Goal: Information Seeking & Learning: Learn about a topic

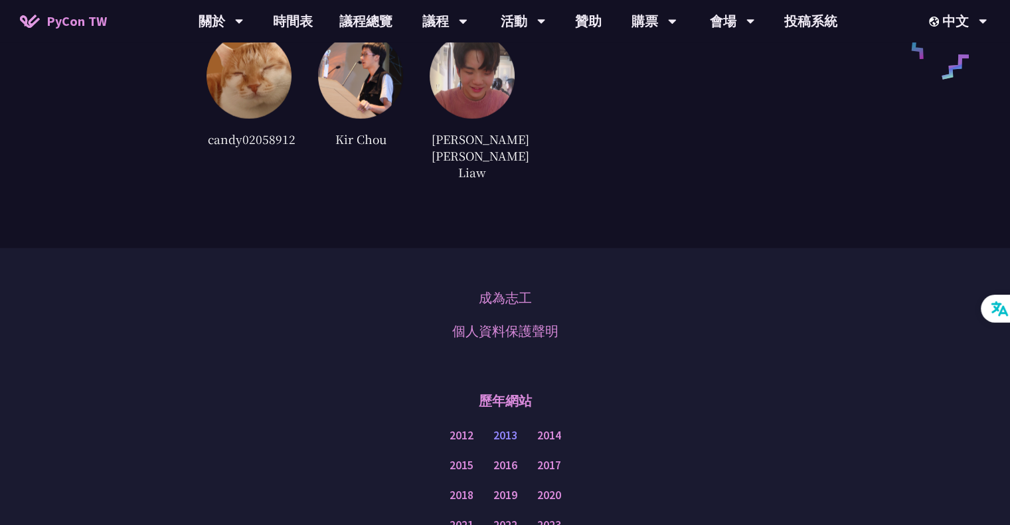
scroll to position [3298, 0]
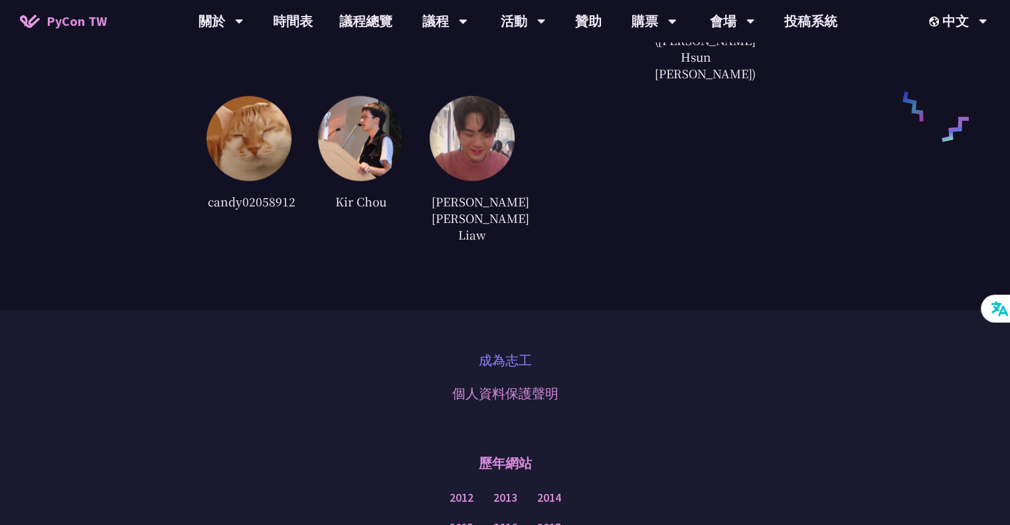
click at [510, 351] on link "成為志工" at bounding box center [505, 361] width 53 height 20
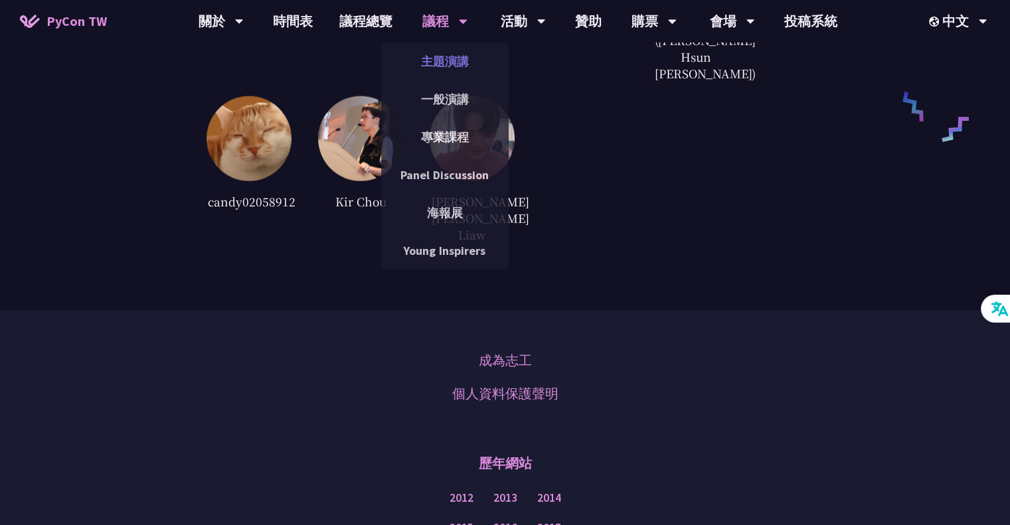
click at [452, 59] on link "主題演講" at bounding box center [444, 61] width 127 height 31
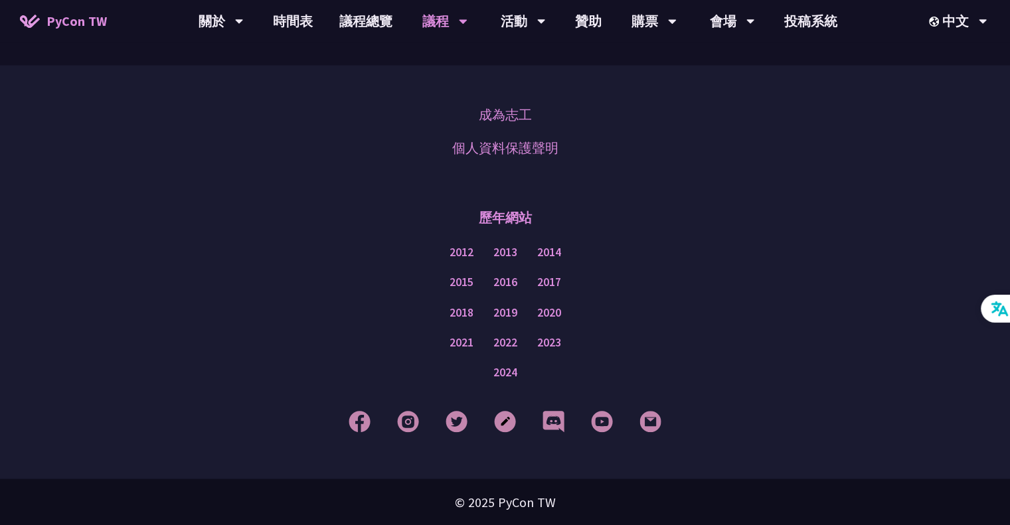
scroll to position [2324, 0]
click at [348, 22] on link "議程總覽" at bounding box center [366, 21] width 80 height 42
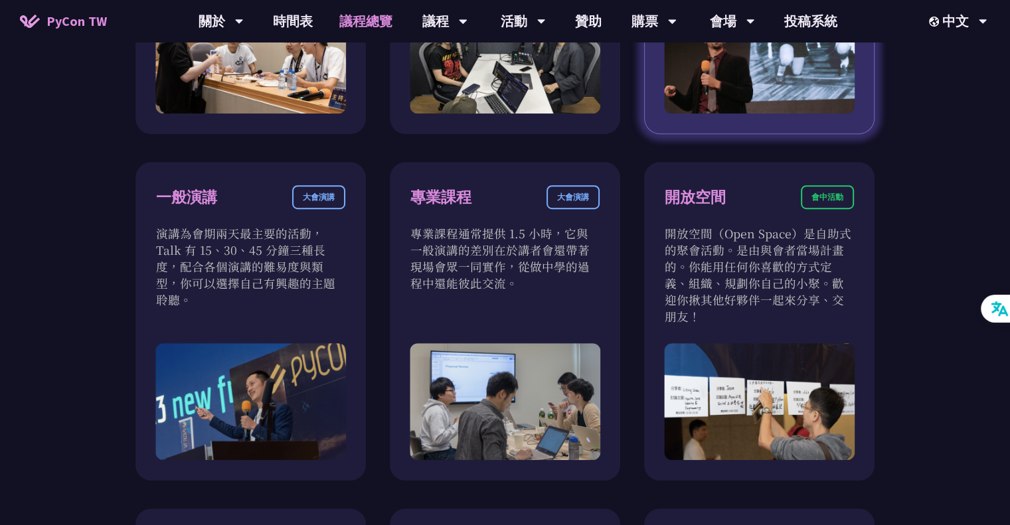
scroll to position [730, 0]
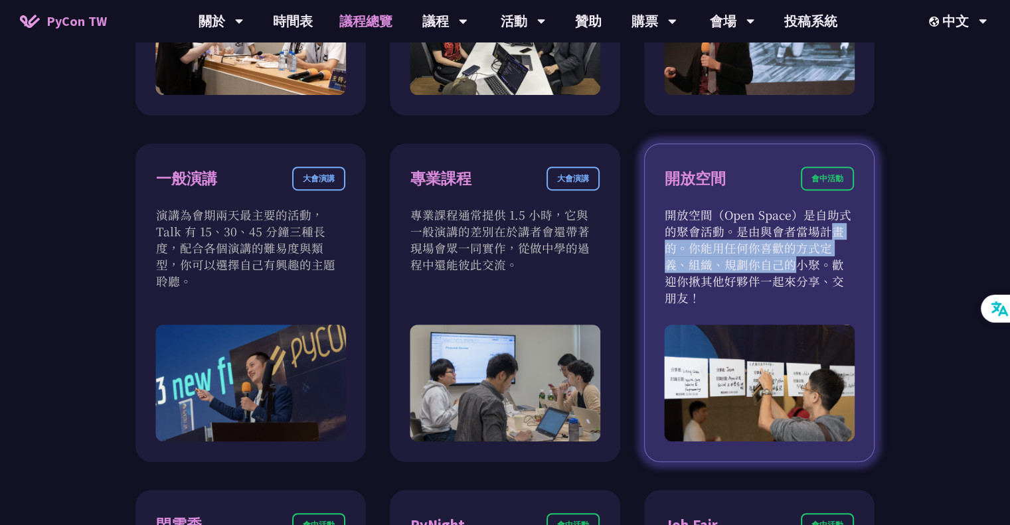
drag, startPoint x: 721, startPoint y: 236, endPoint x: 855, endPoint y: 246, distance: 133.8
click at [855, 246] on div "開放空間 會中活動 開放空間（Open Space）是自助式的聚會活動。是由與會者當場計畫的。你能用任何你喜歡的方式定義、組織、規劃你自己的小聚。歡迎你揪其他…" at bounding box center [759, 302] width 230 height 319
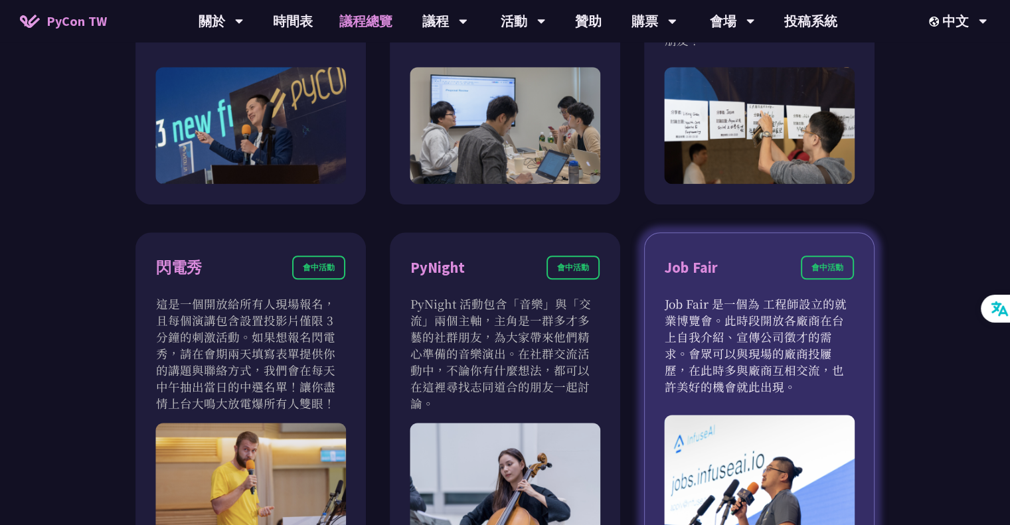
scroll to position [996, 0]
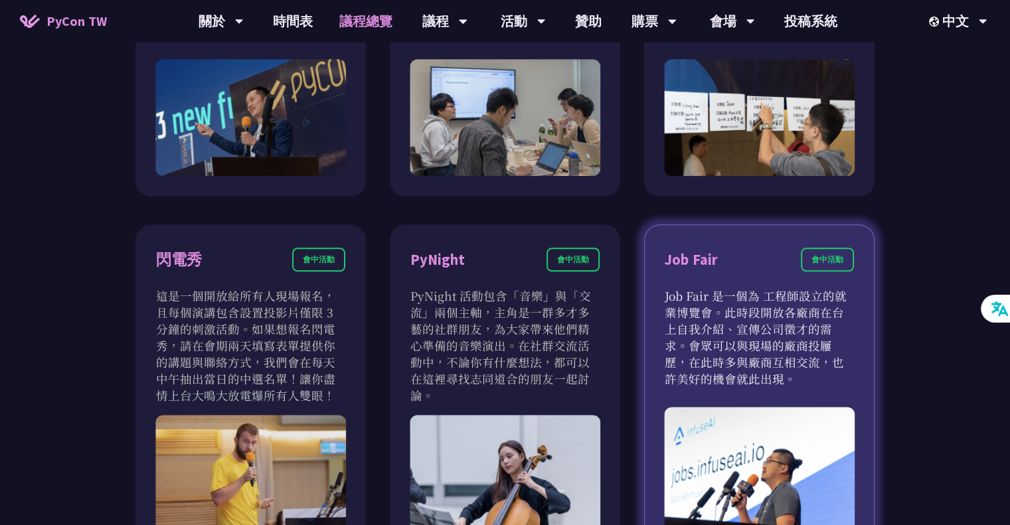
drag, startPoint x: 810, startPoint y: 294, endPoint x: 873, endPoint y: 375, distance: 102.2
click at [873, 375] on div "Job Fair 會中活動 Job Fair 是一個為 工程師設立的就業博覽會。此時段開放各廠商在台上自我介紹、宣傳公司徵才的需求。會眾可以與現場的廠商投屨歷…" at bounding box center [759, 388] width 230 height 328
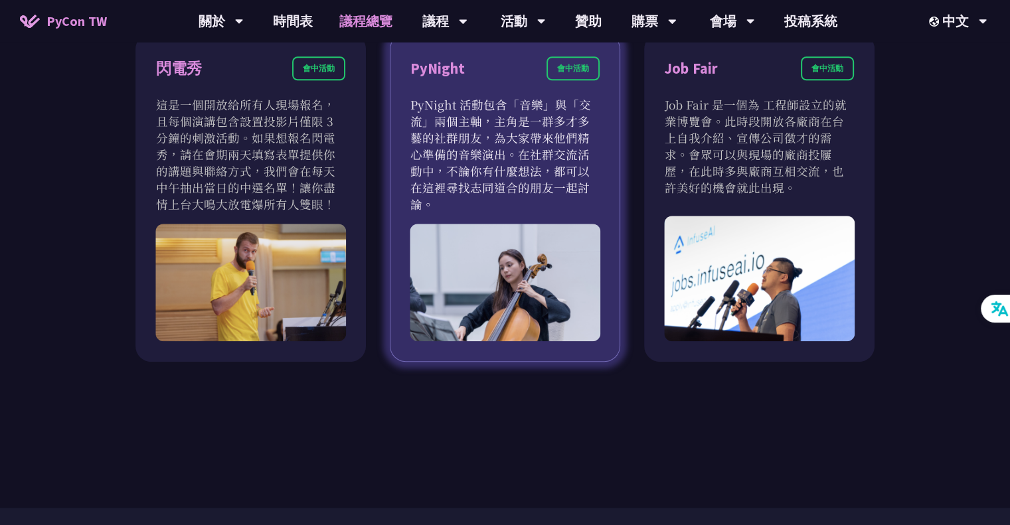
scroll to position [1195, 0]
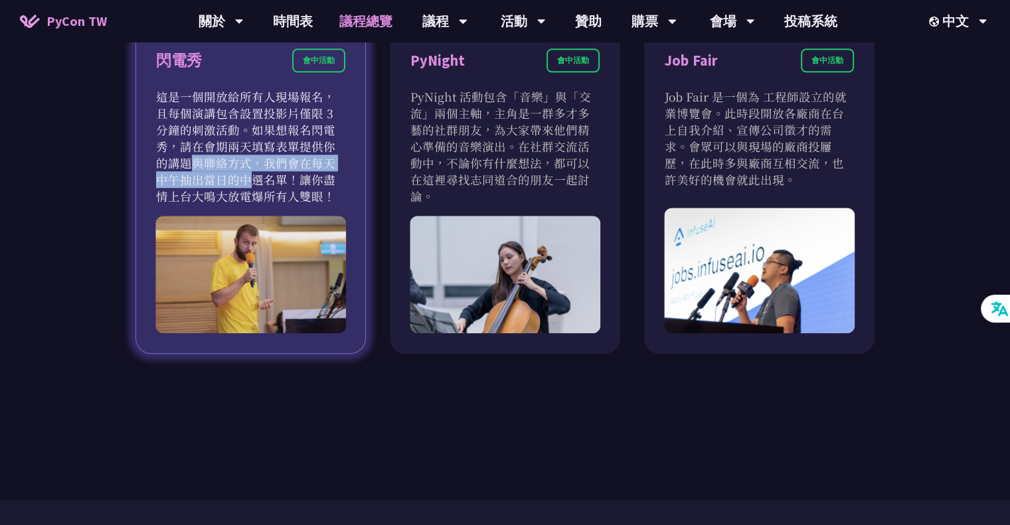
drag, startPoint x: 229, startPoint y: 151, endPoint x: 276, endPoint y: 166, distance: 49.6
click at [276, 166] on p "這是一個開放給所有人現場報名，且每個演講包含設置投影片僅限 3 分鐘的刺激活動。如果想報名閃電秀，請在會期兩天填寫表單提供你的講題與聯絡方式，我們會在每天中午…" at bounding box center [250, 146] width 189 height 116
click at [307, 184] on p "這是一個開放給所有人現場報名，且每個演講包含設置投影片僅限 3 分鐘的刺激活動。如果想報名閃電秀，請在會期兩天填寫表單提供你的講題與聯絡方式，我們會在每天中午…" at bounding box center [250, 146] width 189 height 116
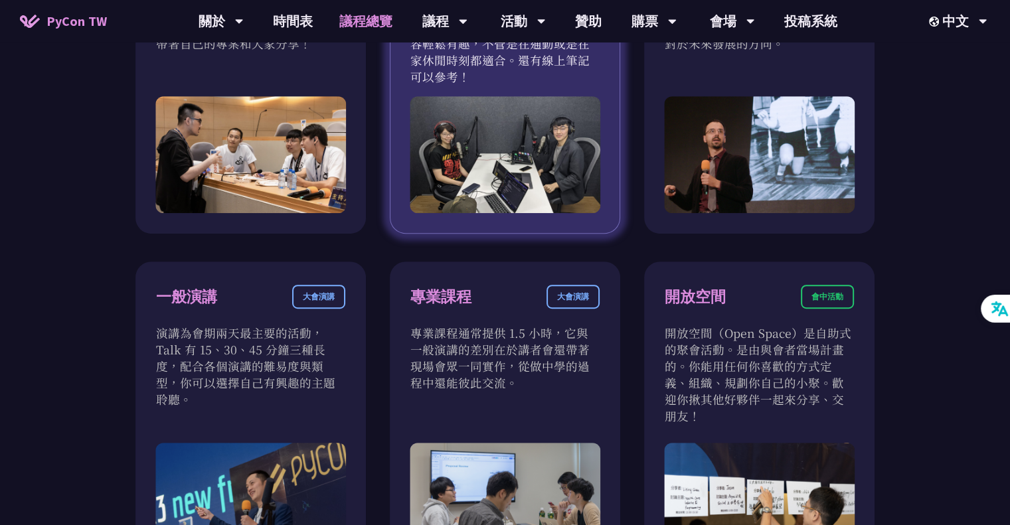
scroll to position [531, 0]
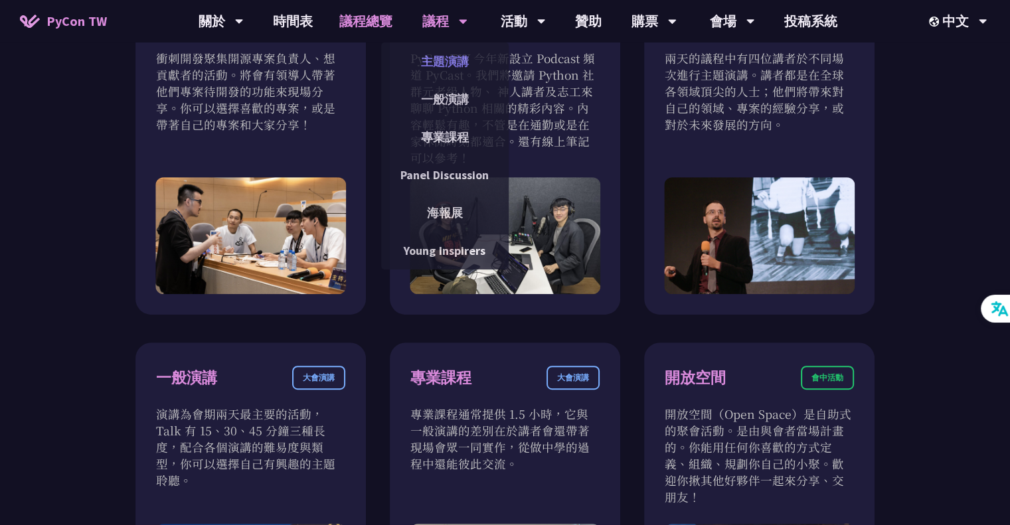
click at [432, 62] on link "主題演講" at bounding box center [444, 61] width 127 height 31
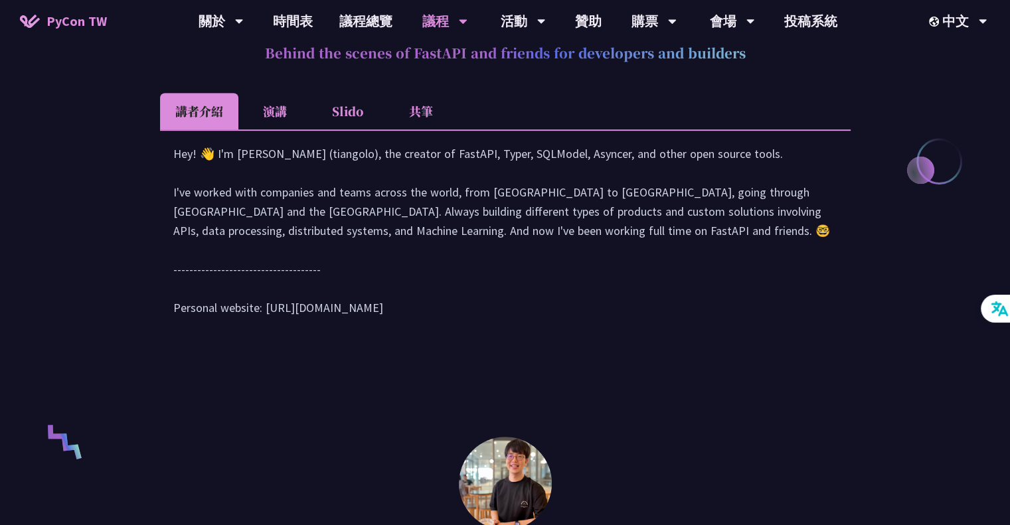
scroll to position [664, 0]
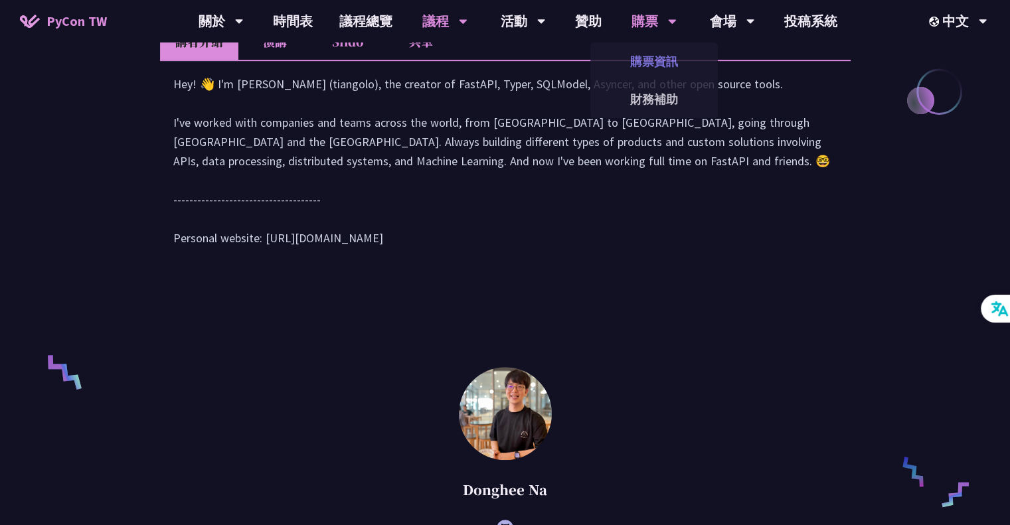
click at [657, 60] on link "購票資訊" at bounding box center [653, 61] width 127 height 31
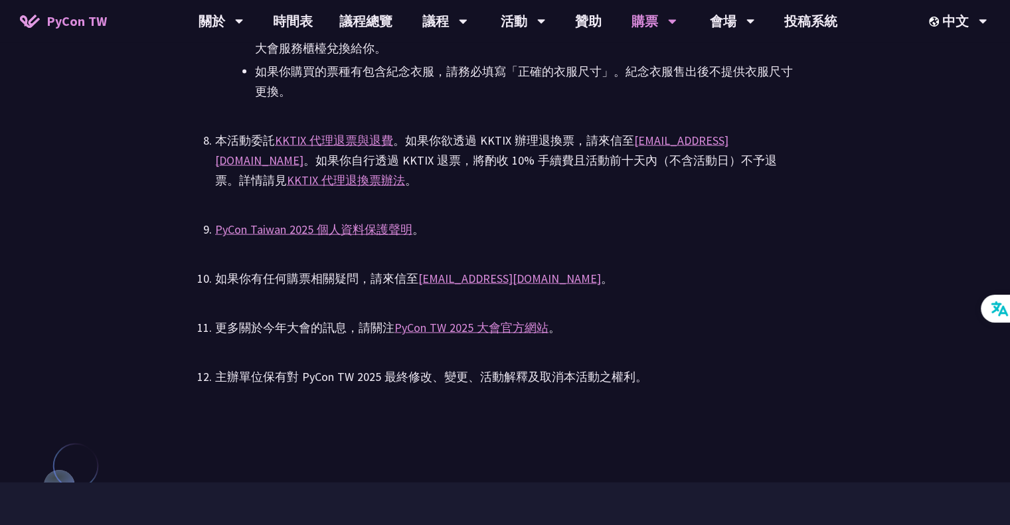
scroll to position [2855, 0]
